Goal: Task Accomplishment & Management: Complete application form

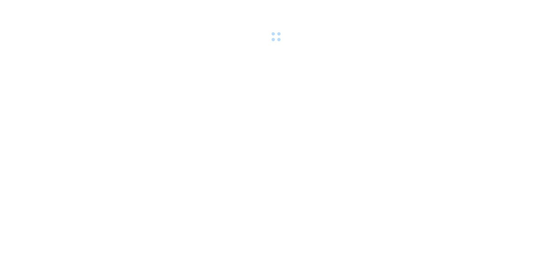
drag, startPoint x: 341, startPoint y: 116, endPoint x: 347, endPoint y: 101, distance: 16.5
click at [347, 101] on body at bounding box center [276, 137] width 552 height 274
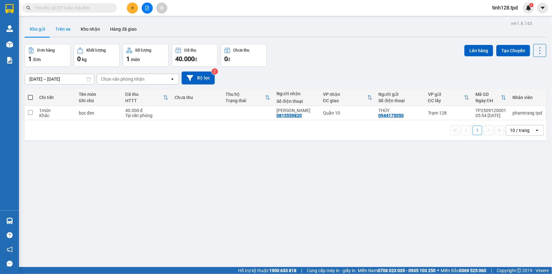
click at [58, 27] on button "Trên xe" at bounding box center [62, 28] width 25 height 15
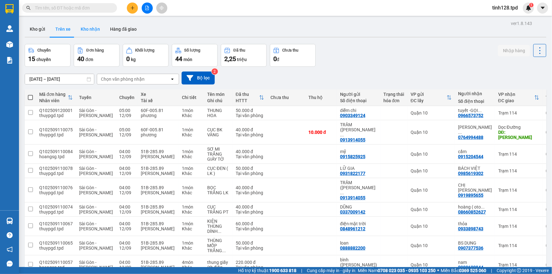
click at [90, 31] on button "Kho nhận" at bounding box center [90, 28] width 29 height 15
type input "[DATE] – [DATE]"
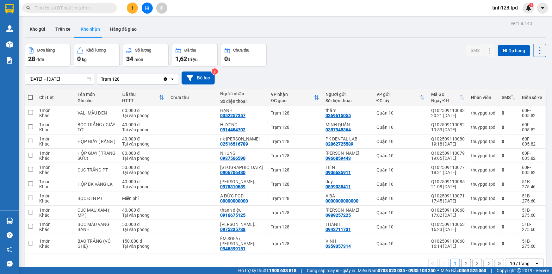
click at [461, 260] on button "2" at bounding box center [465, 263] width 9 height 9
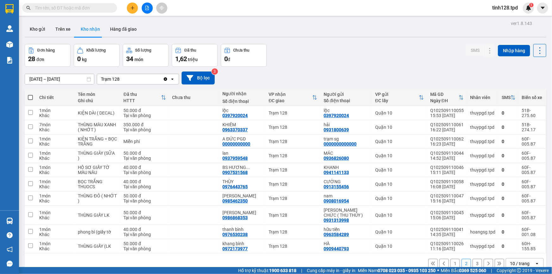
scroll to position [29, 0]
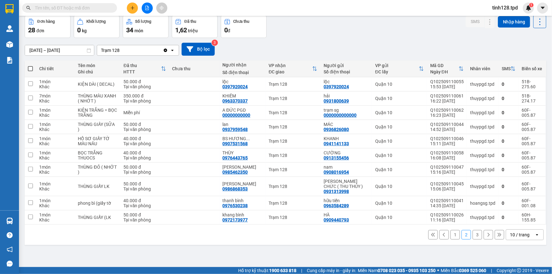
click at [472, 236] on button "3" at bounding box center [476, 234] width 9 height 9
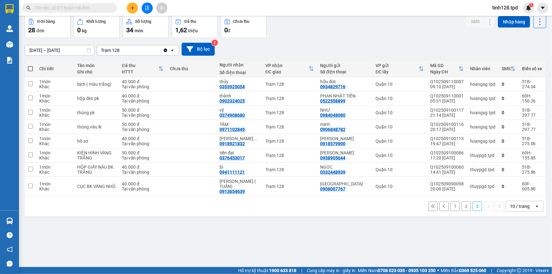
click at [104, 10] on input "text" at bounding box center [72, 7] width 75 height 7
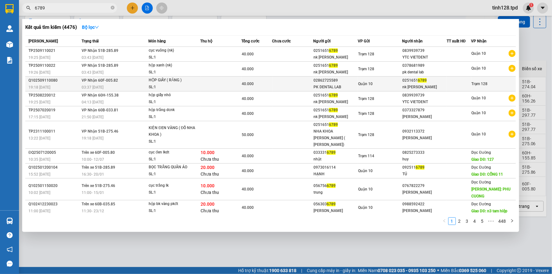
type input "6789"
click at [273, 77] on td at bounding box center [292, 84] width 41 height 15
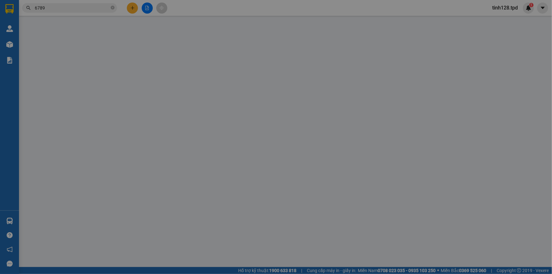
type input "02862725589"
type input "PK DENTAL LAB"
type input "066096008321"
type input "02516516789"
type input "nk [PERSON_NAME]"
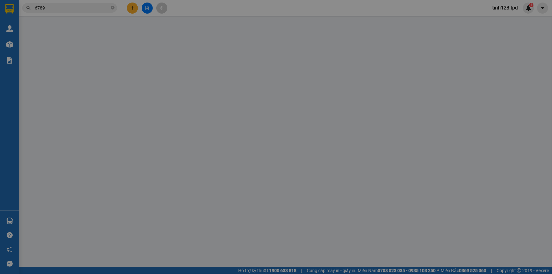
type input "40.000"
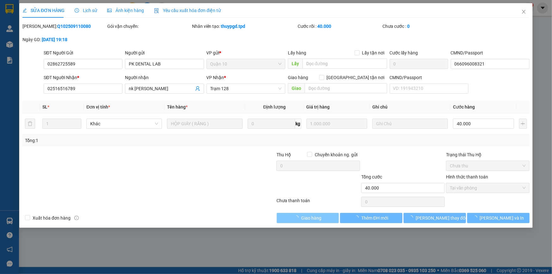
click at [315, 218] on span "Giao hàng" at bounding box center [311, 217] width 20 height 7
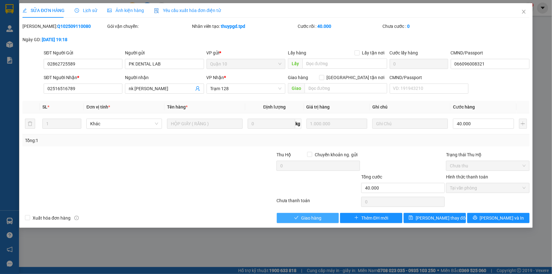
click at [315, 218] on span "Giao hàng" at bounding box center [311, 217] width 20 height 7
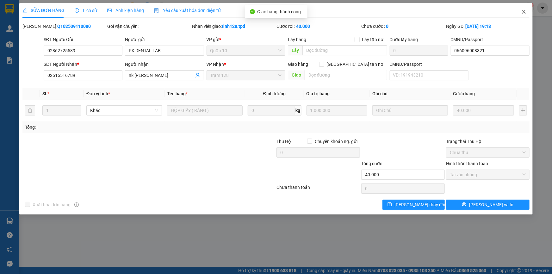
click at [518, 13] on span "Close" at bounding box center [524, 12] width 18 height 18
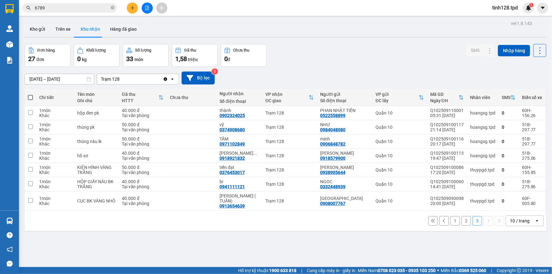
click at [450, 217] on button "1" at bounding box center [454, 220] width 9 height 9
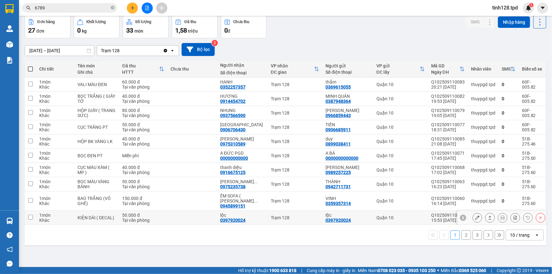
scroll to position [29, 0]
click at [461, 230] on button "2" at bounding box center [465, 234] width 9 height 9
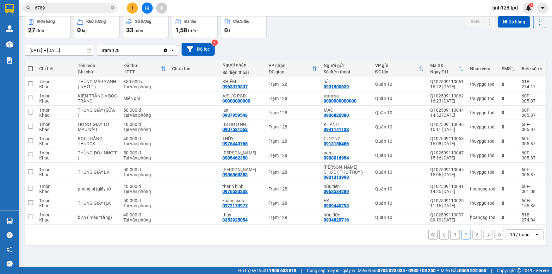
click at [472, 233] on button "3" at bounding box center [476, 234] width 9 height 9
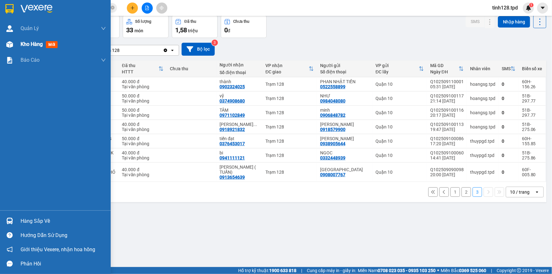
click at [38, 49] on div "Kho hàng mới" at bounding box center [63, 44] width 85 height 16
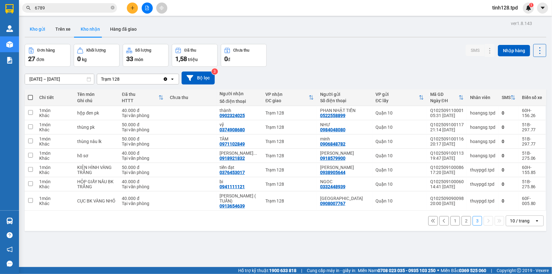
click at [36, 30] on button "Kho gửi" at bounding box center [38, 28] width 26 height 15
